Goal: Check status: Check status

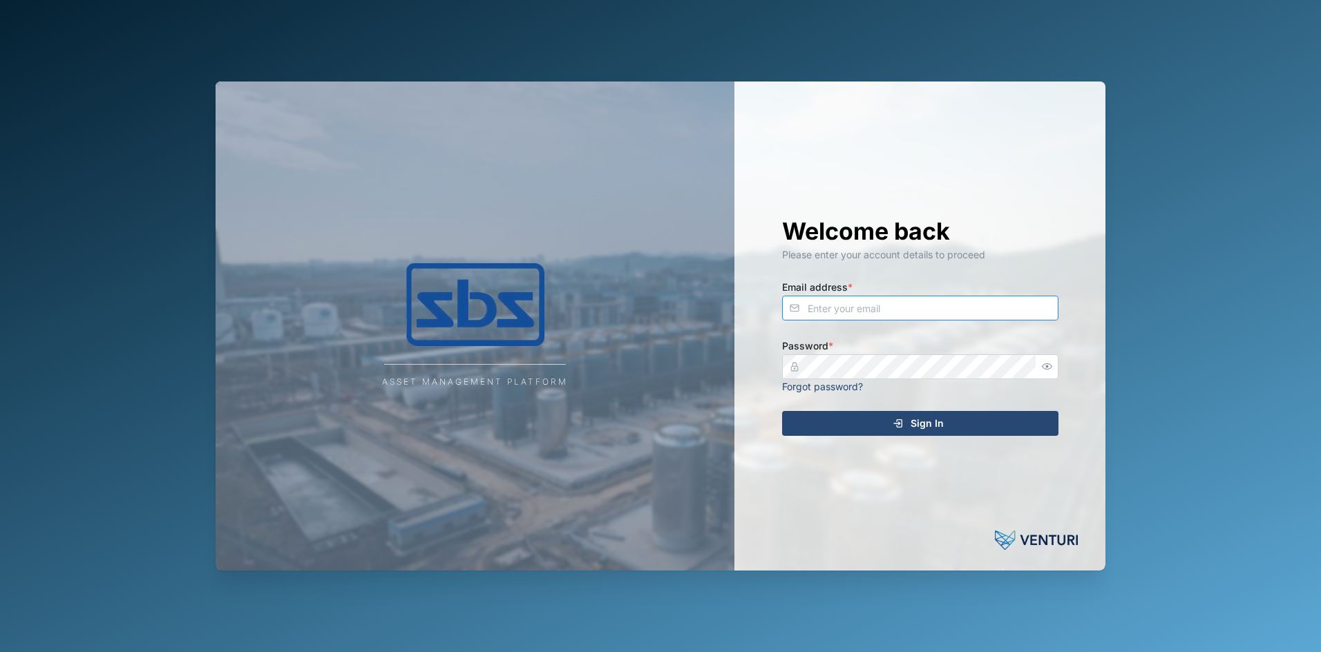
type input "[PERSON_NAME][EMAIL_ADDRESS][DOMAIN_NAME]"
click at [921, 428] on span "Sign In" at bounding box center [927, 423] width 33 height 23
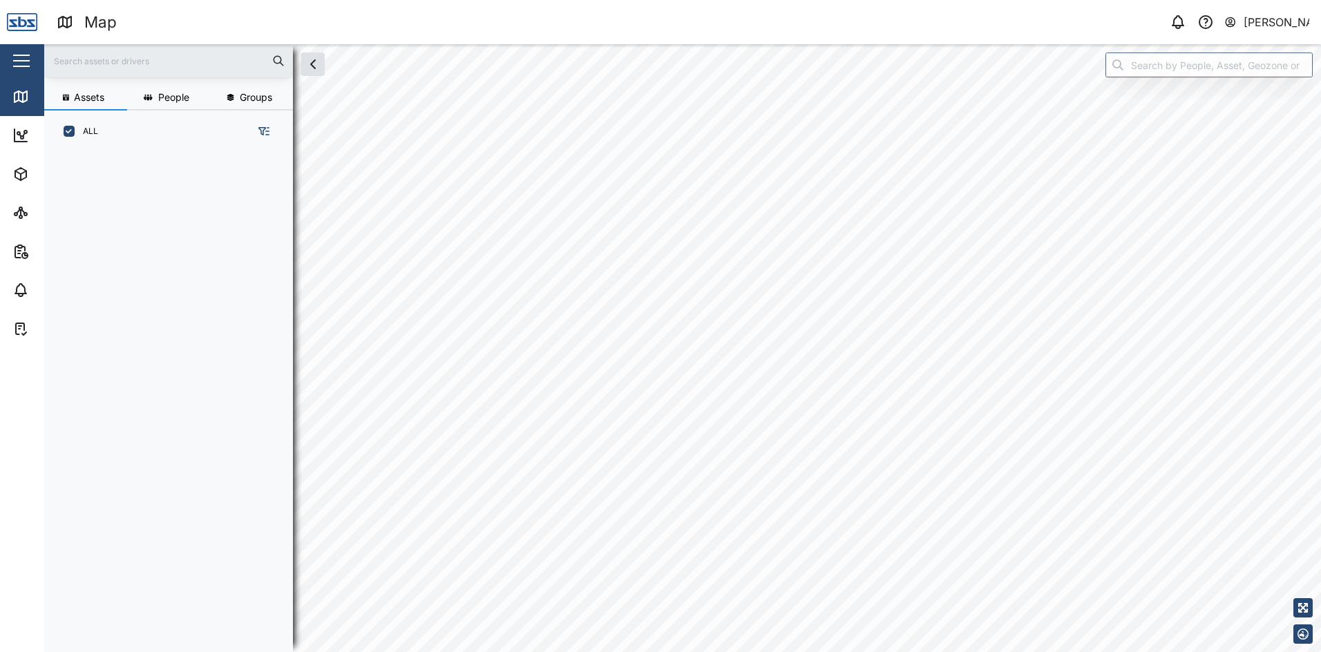
scroll to position [483, 216]
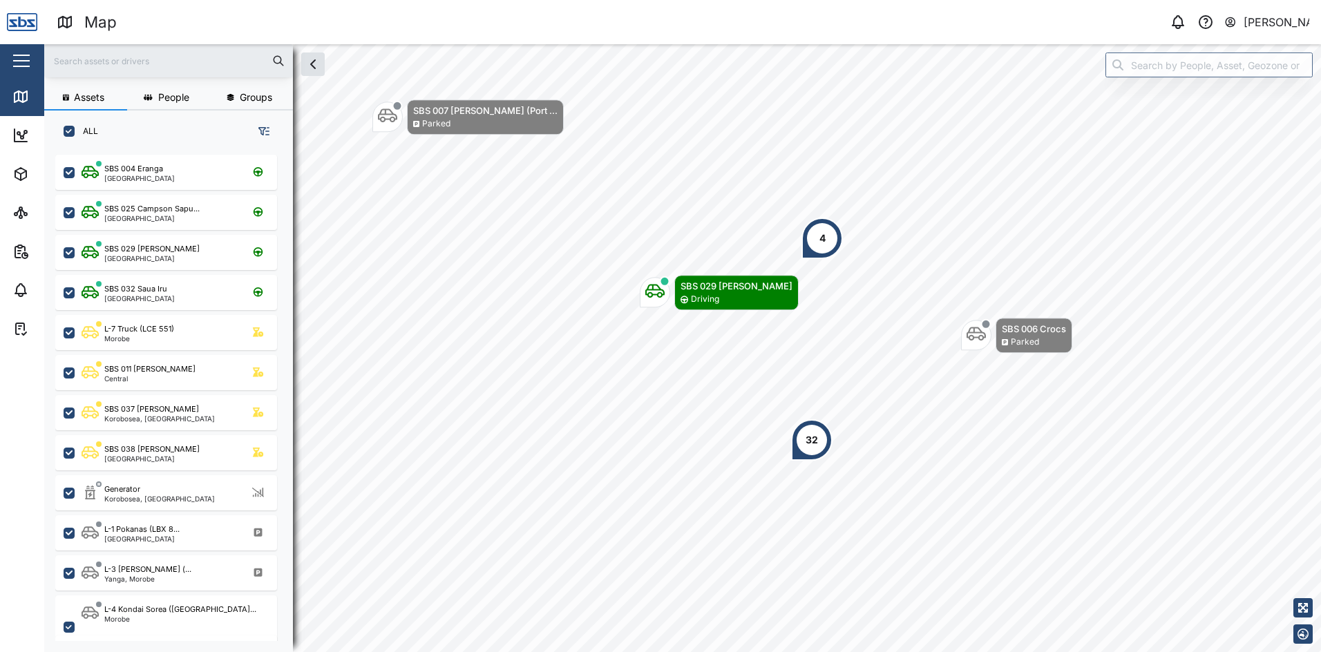
scroll to position [138, 0]
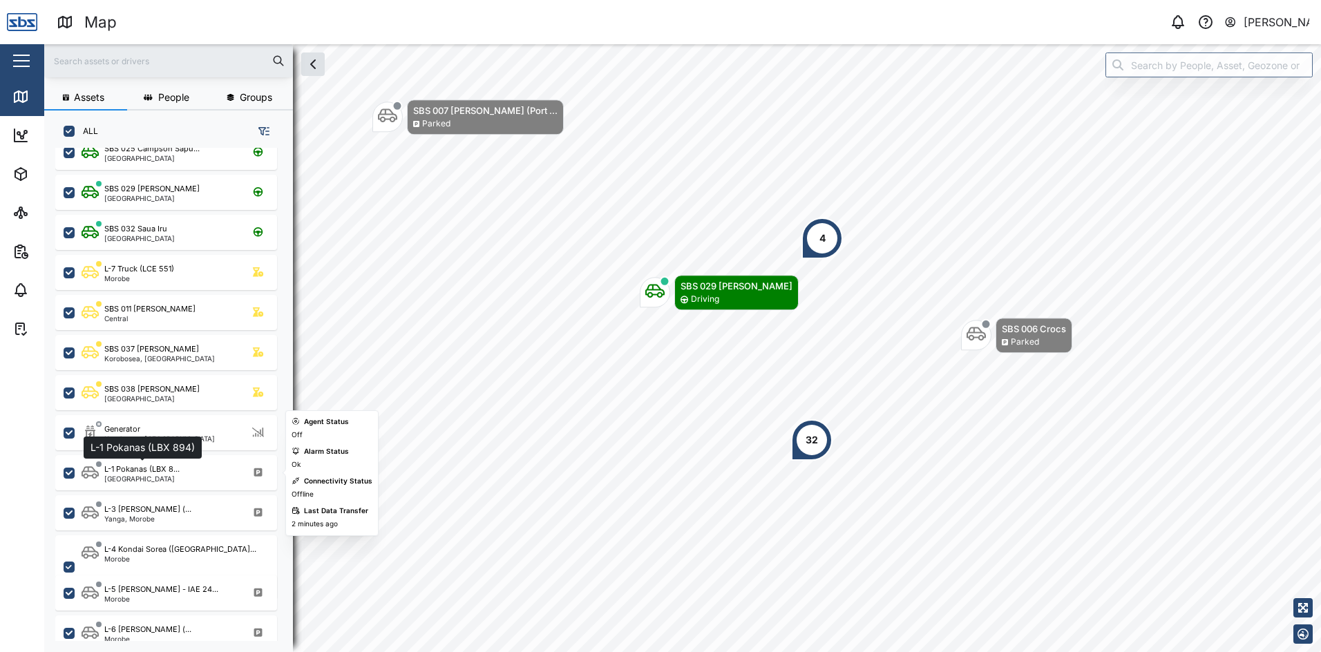
click at [170, 472] on div "L-1 Pokanas (LBX 8..." at bounding box center [141, 470] width 75 height 12
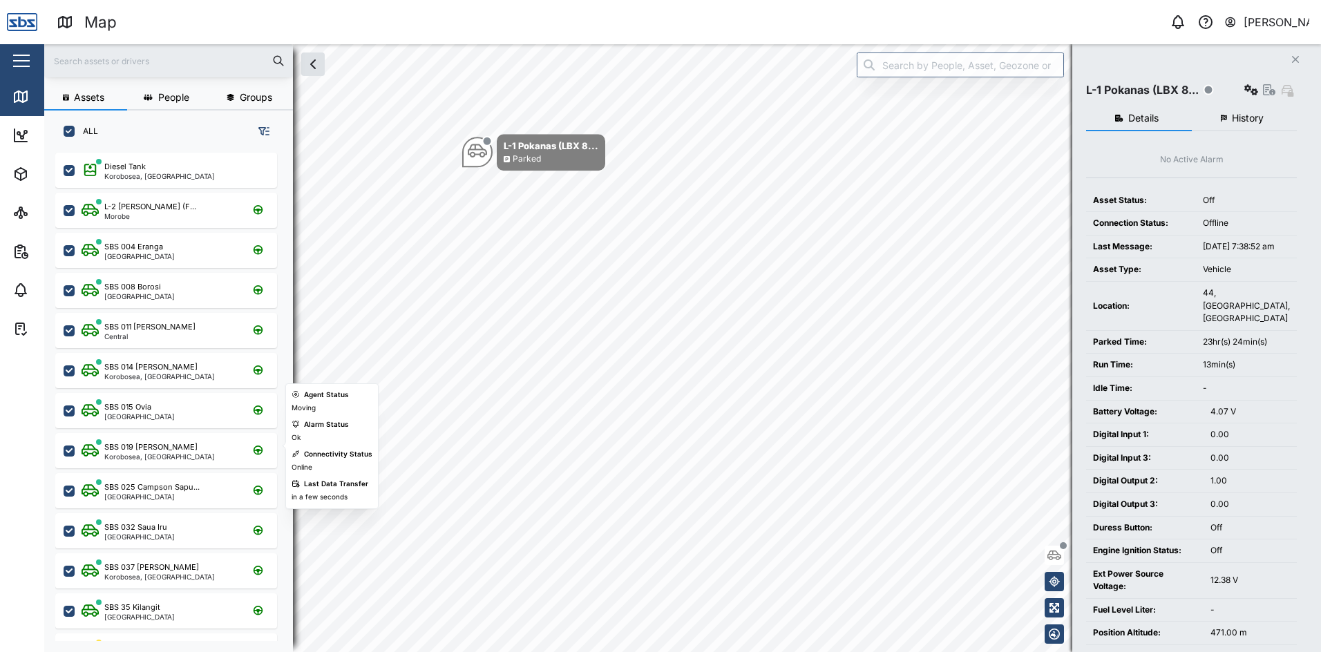
scroll to position [69, 0]
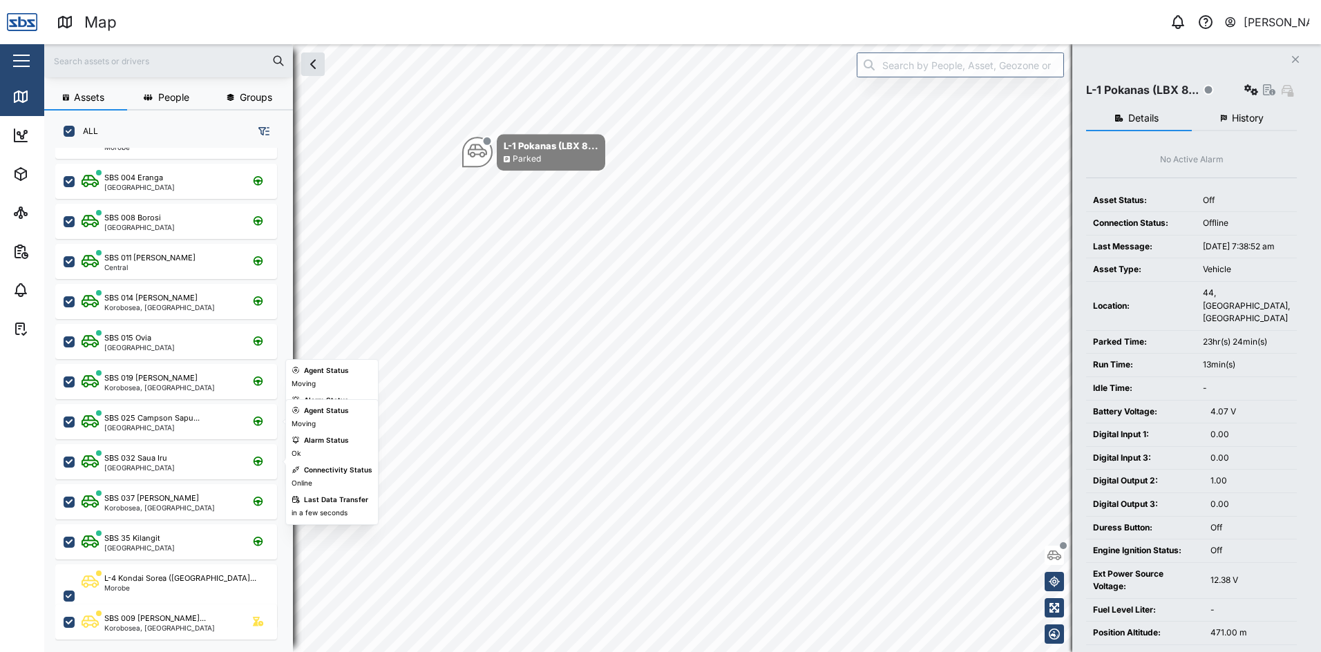
click at [172, 425] on div "[GEOGRAPHIC_DATA]" at bounding box center [151, 427] width 95 height 7
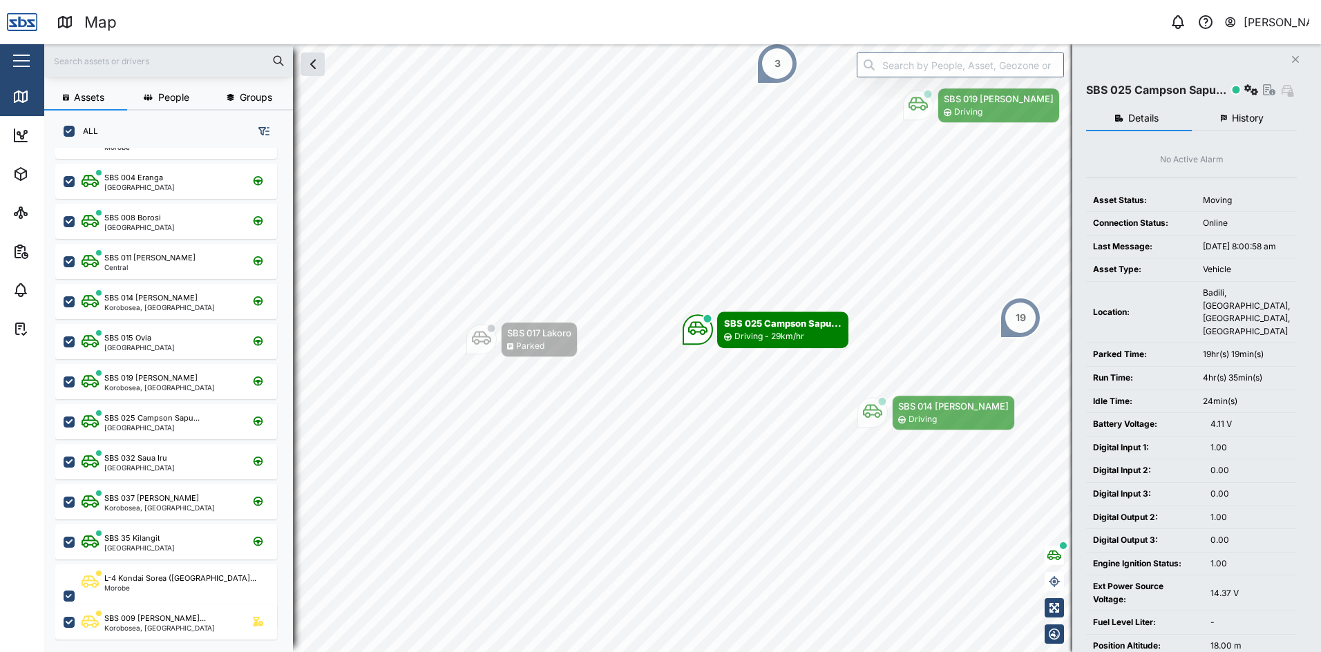
click at [1249, 118] on span "History" at bounding box center [1248, 118] width 32 height 10
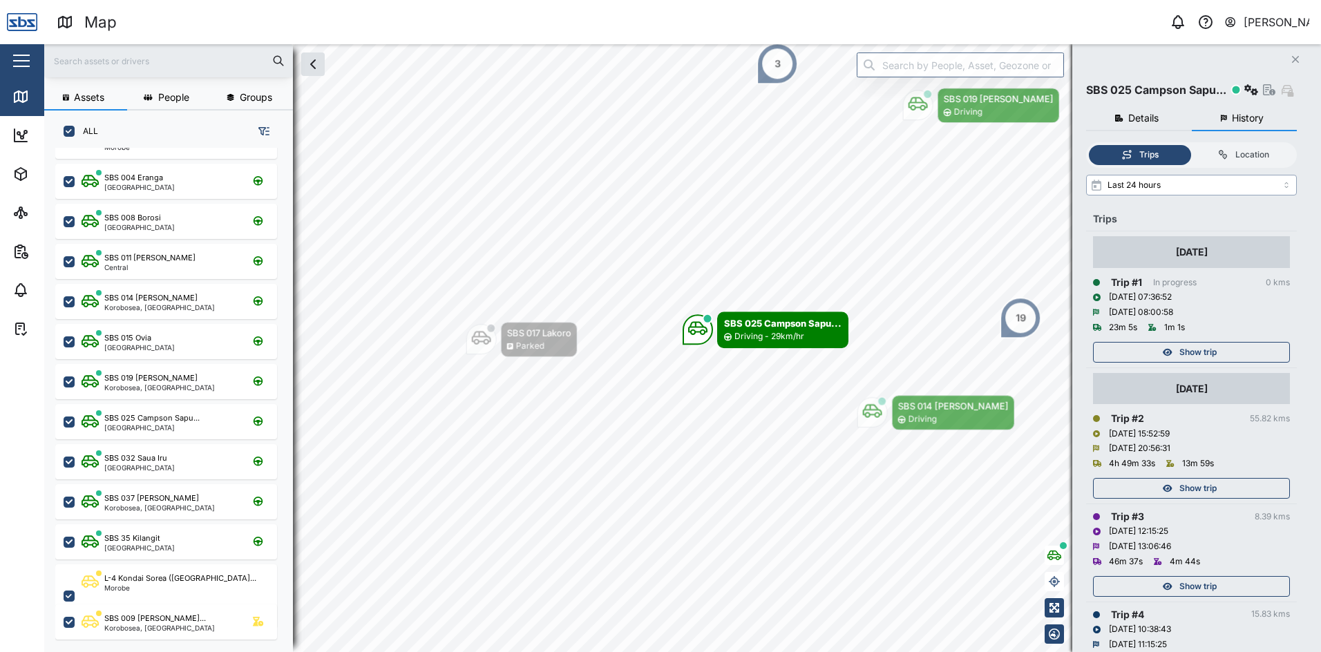
click at [1288, 184] on input "Last 24 hours" at bounding box center [1191, 185] width 211 height 21
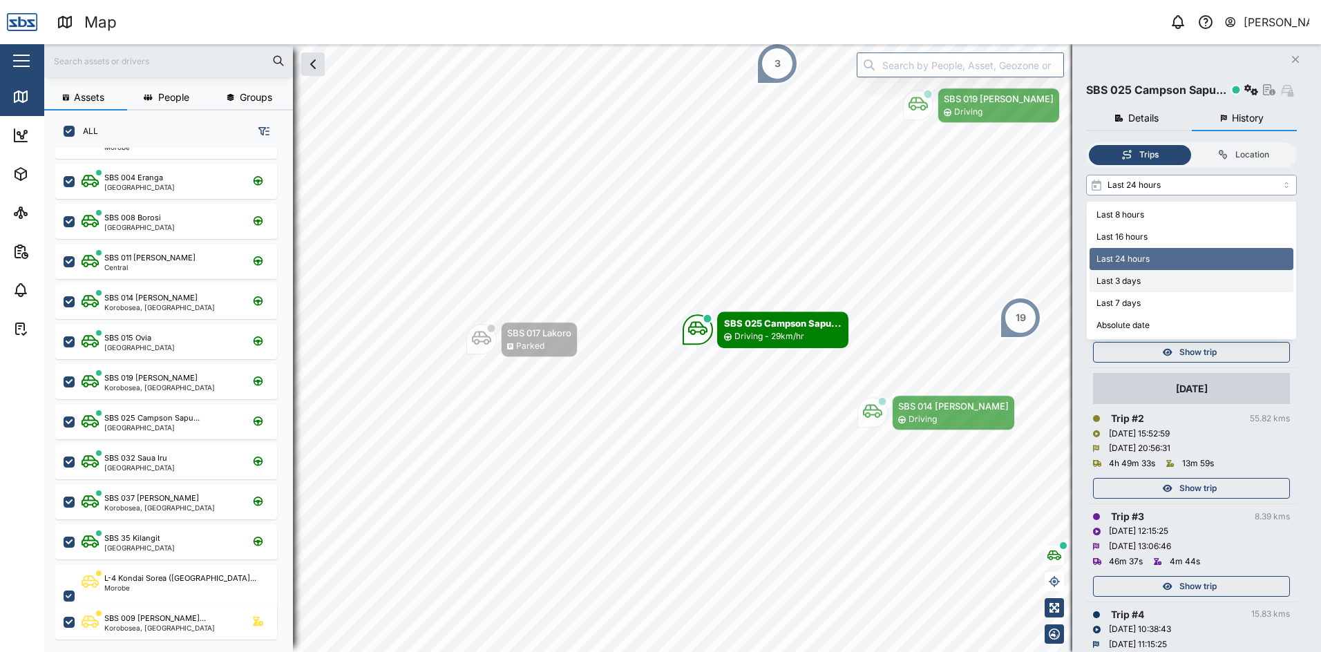
type input "Last 3 days"
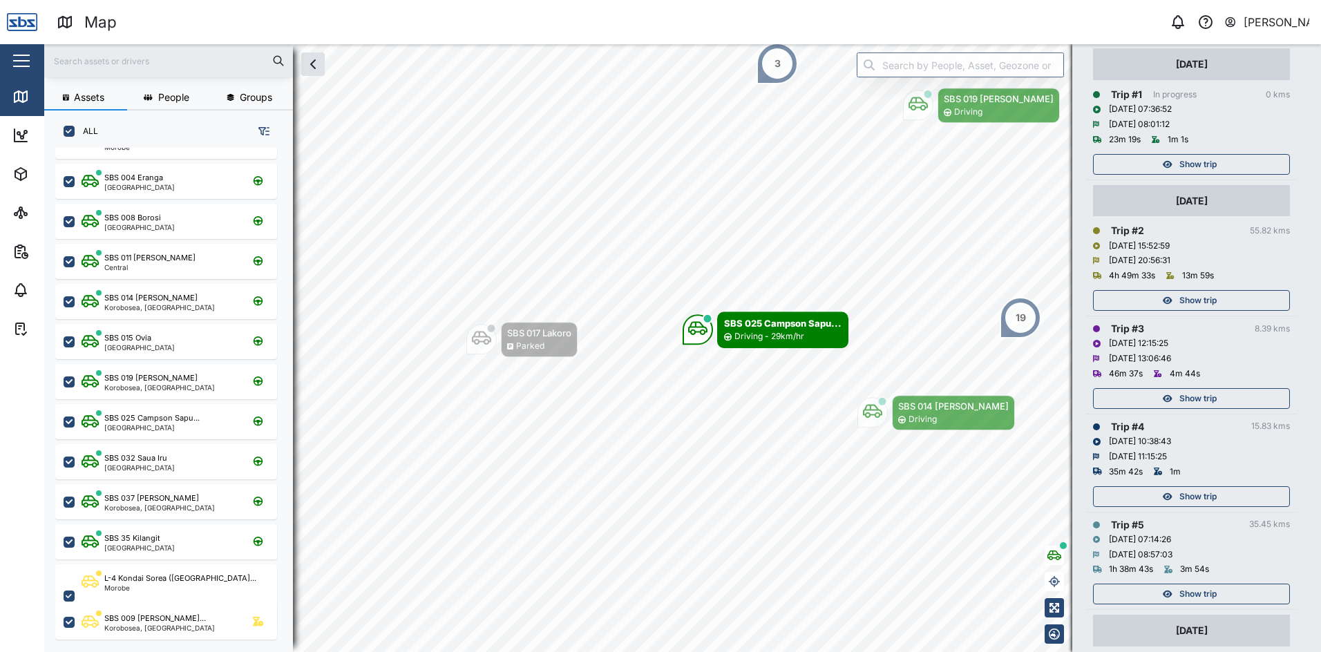
scroll to position [207, 0]
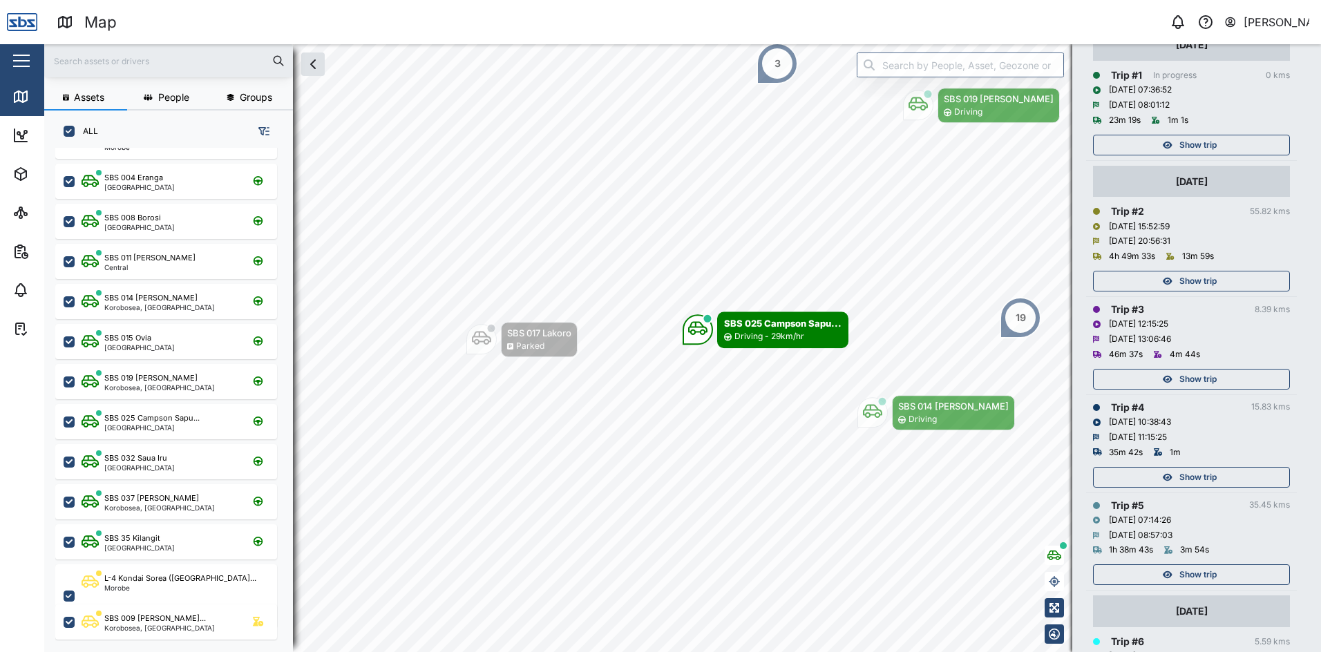
click at [1163, 281] on icon "button" at bounding box center [1168, 281] width 10 height 8
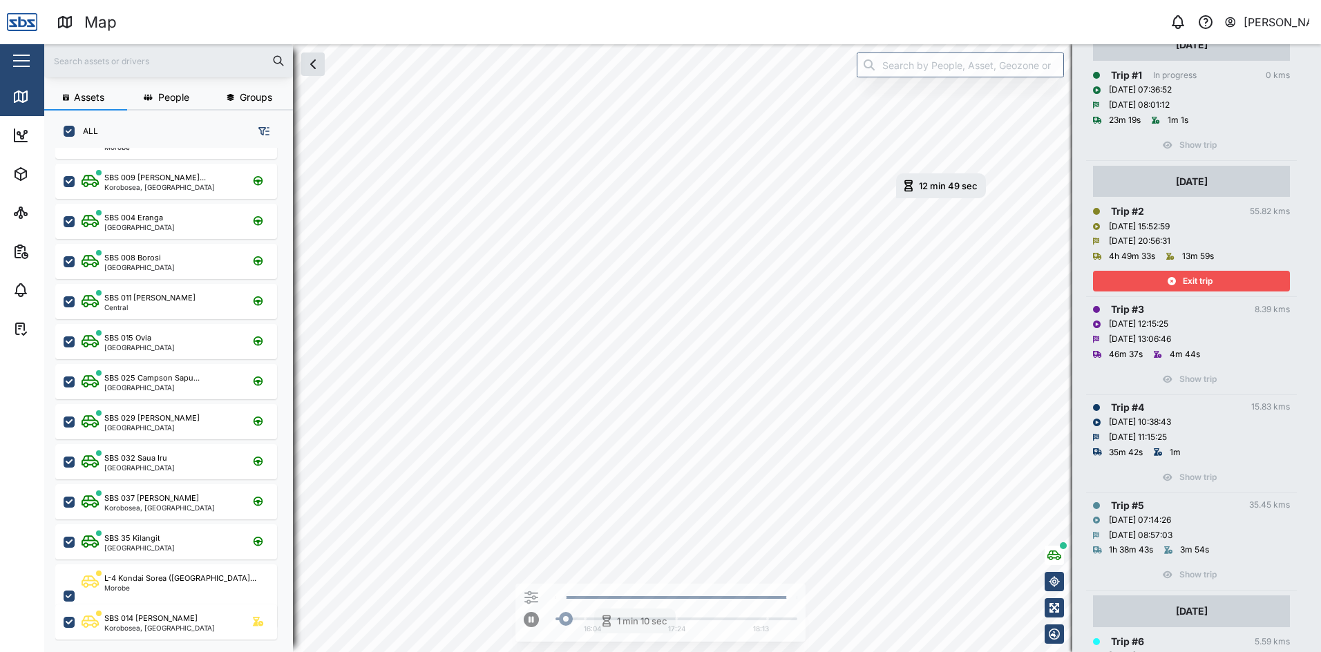
click at [1162, 281] on div "Exit trip" at bounding box center [1190, 281] width 180 height 19
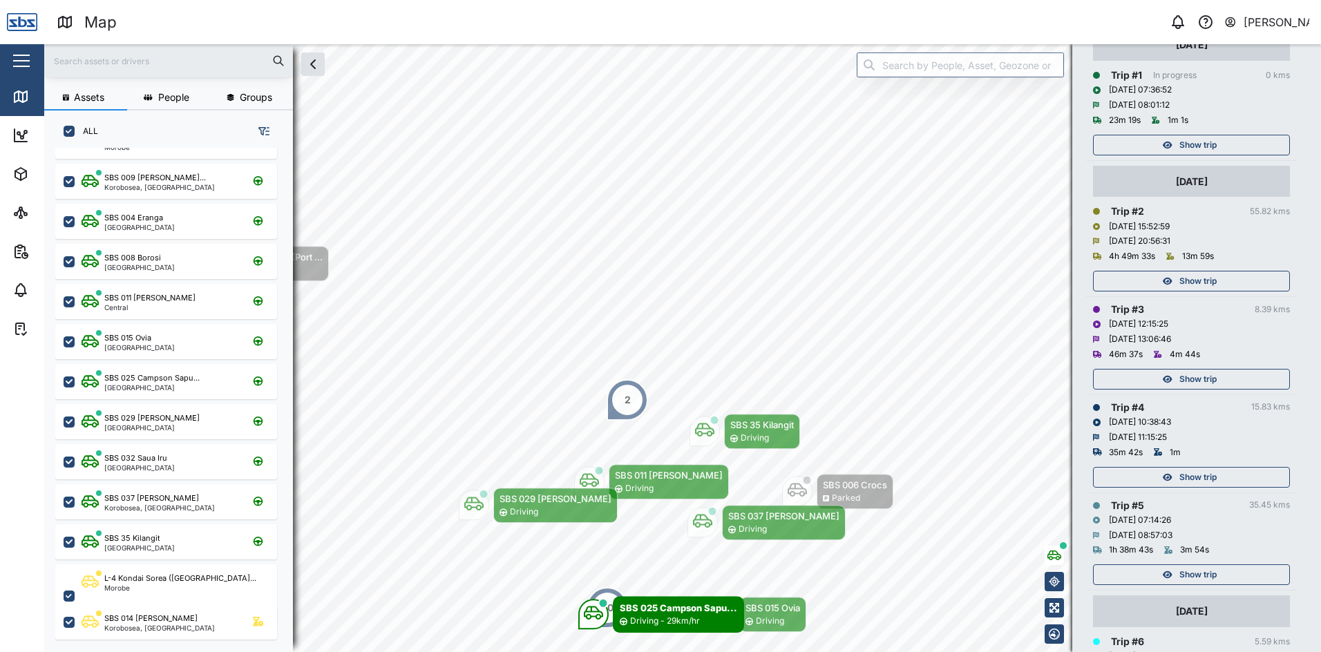
click at [1195, 573] on span "Show trip" at bounding box center [1197, 574] width 37 height 19
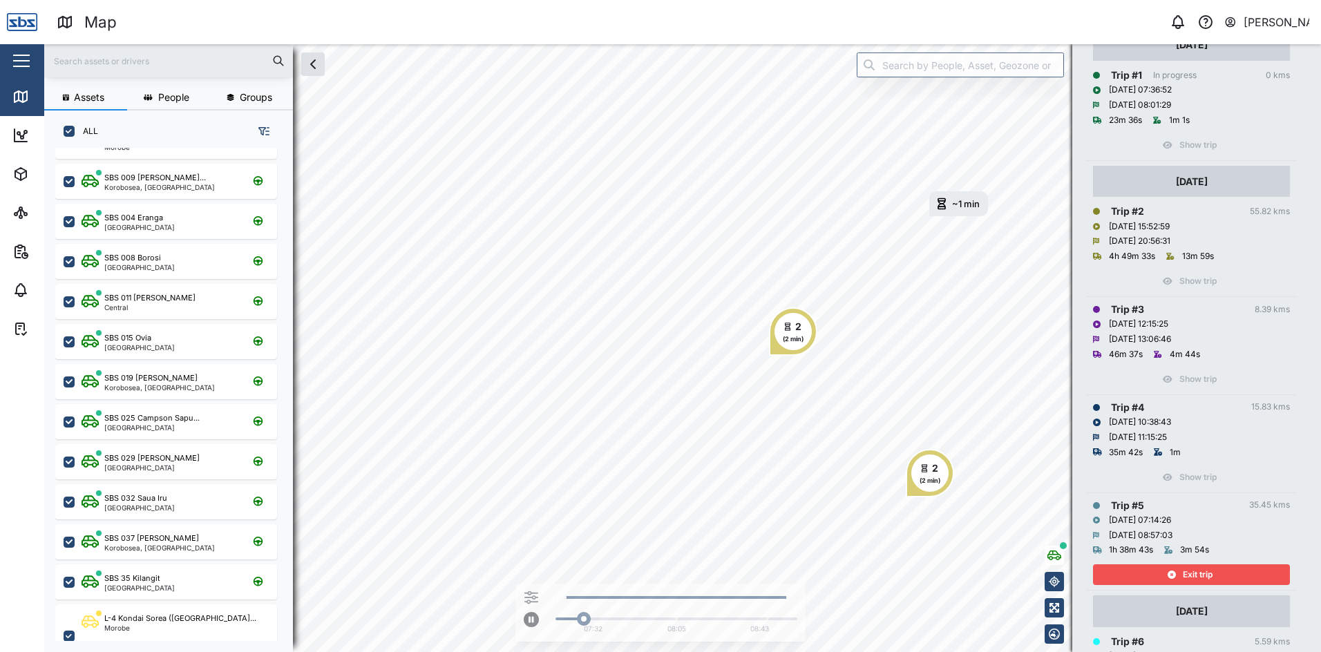
click at [1195, 574] on span "Exit trip" at bounding box center [1198, 574] width 30 height 19
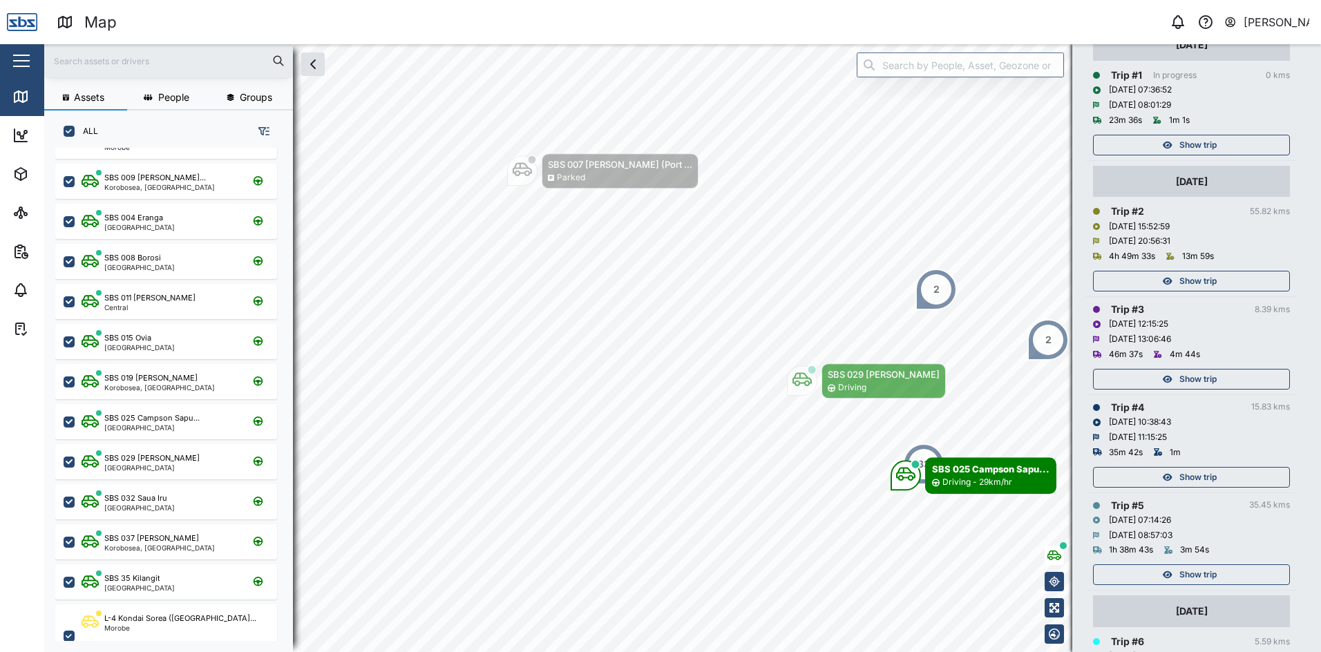
click at [1194, 475] on span "Show trip" at bounding box center [1197, 477] width 37 height 19
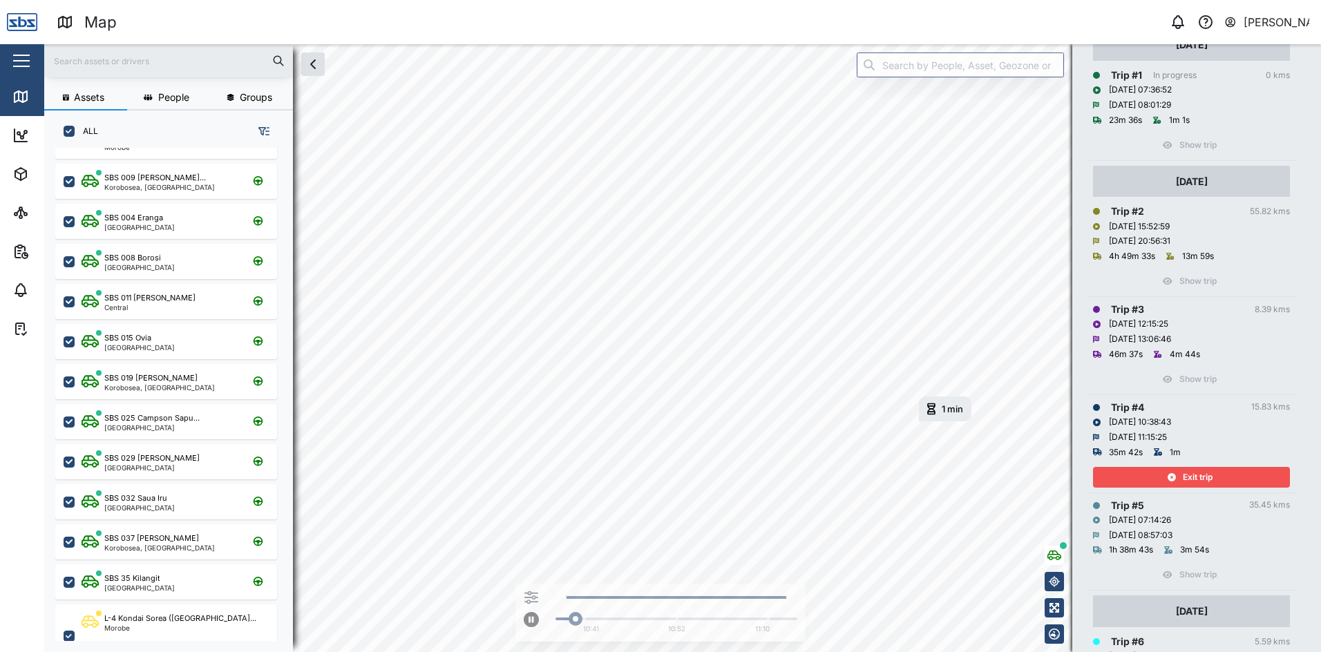
click at [1194, 475] on span "Exit trip" at bounding box center [1198, 477] width 30 height 19
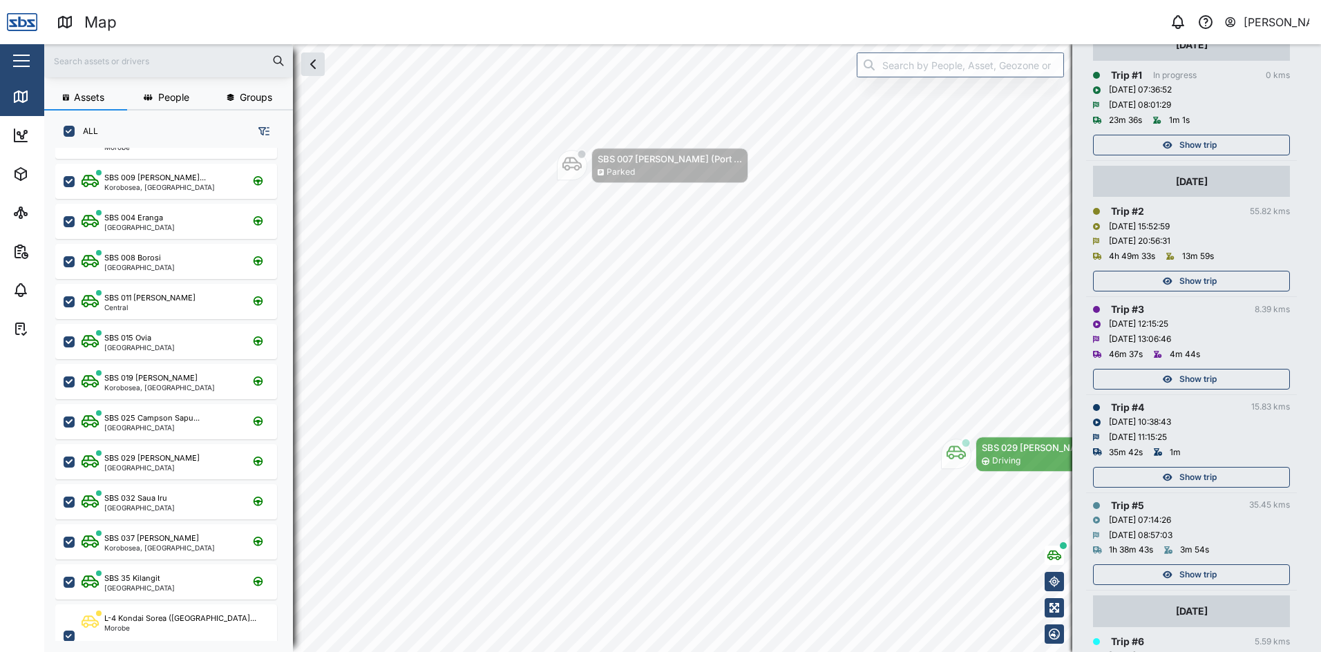
click at [1188, 382] on span "Show trip" at bounding box center [1197, 379] width 37 height 19
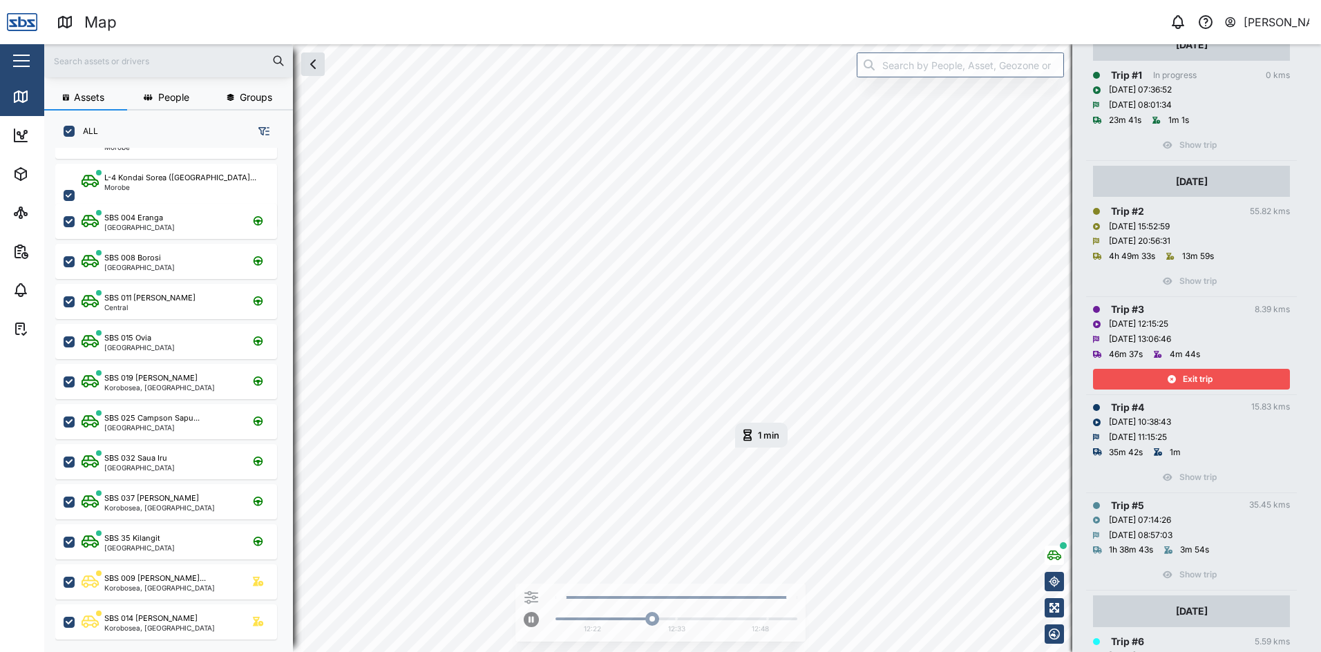
click at [1200, 376] on span "Exit trip" at bounding box center [1198, 379] width 30 height 19
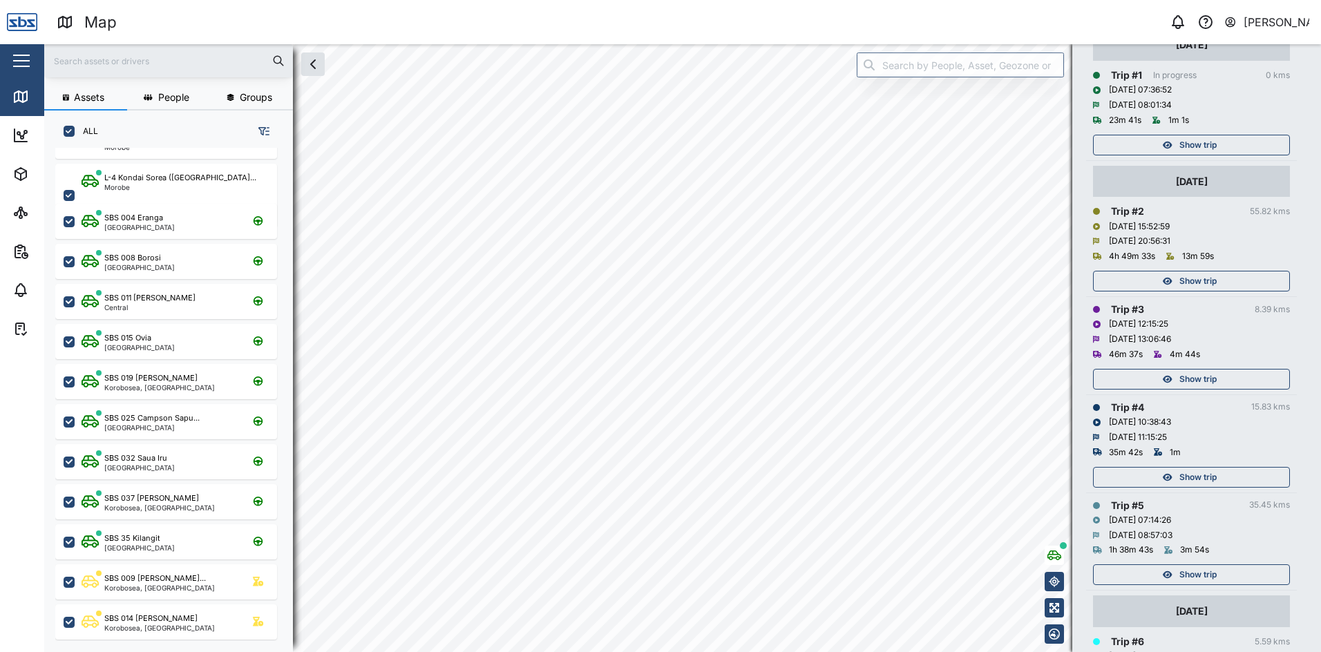
click at [1206, 275] on span "Show trip" at bounding box center [1197, 281] width 37 height 19
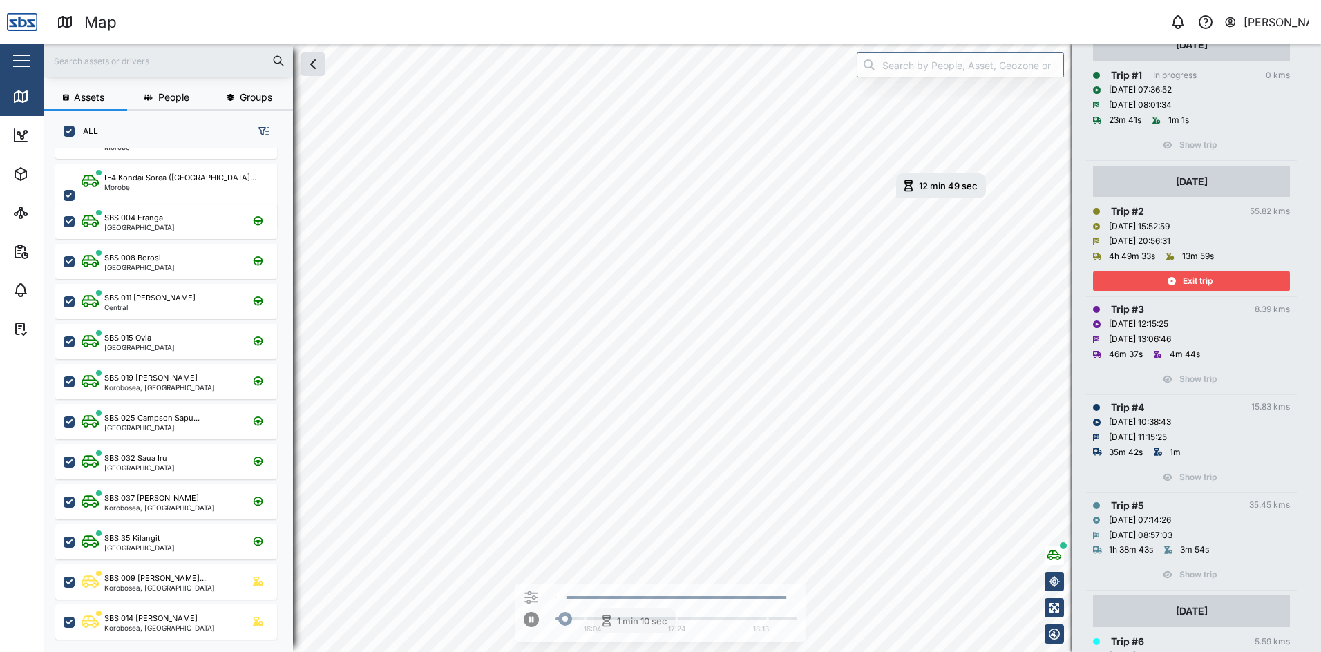
click at [1206, 275] on span "Exit trip" at bounding box center [1198, 281] width 30 height 19
